Goal: Learn about a topic

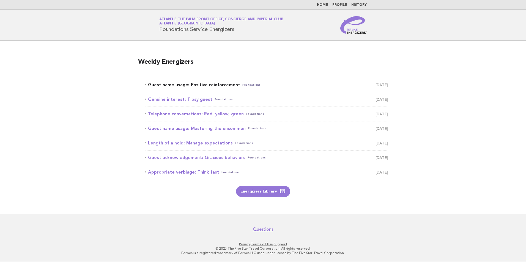
click at [195, 84] on link "Guest name usage: Positive reinforcement Foundations [DATE]" at bounding box center [266, 85] width 243 height 8
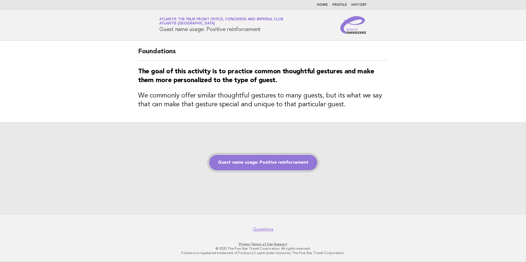
click at [242, 159] on link "Guest name usage: Positive reinforcement" at bounding box center [263, 162] width 108 height 15
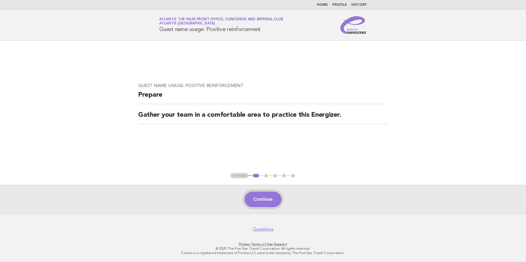
click at [246, 202] on button "Continue" at bounding box center [263, 199] width 37 height 15
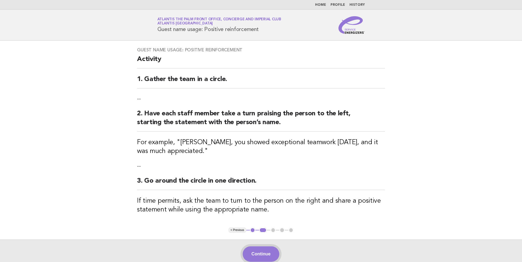
click at [261, 253] on button "Continue" at bounding box center [261, 254] width 37 height 15
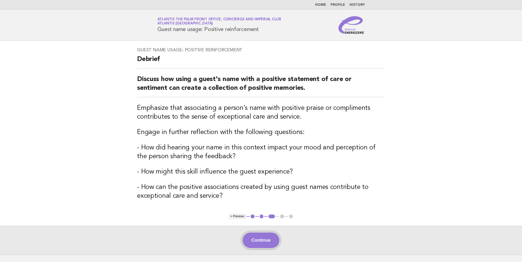
click at [255, 241] on button "Continue" at bounding box center [261, 240] width 37 height 15
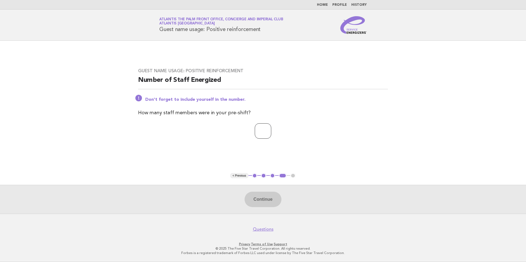
click at [255, 133] on input "number" at bounding box center [263, 130] width 17 height 15
type input "*"
click at [255, 199] on button "Continue" at bounding box center [263, 199] width 37 height 15
